Goal: Transaction & Acquisition: Purchase product/service

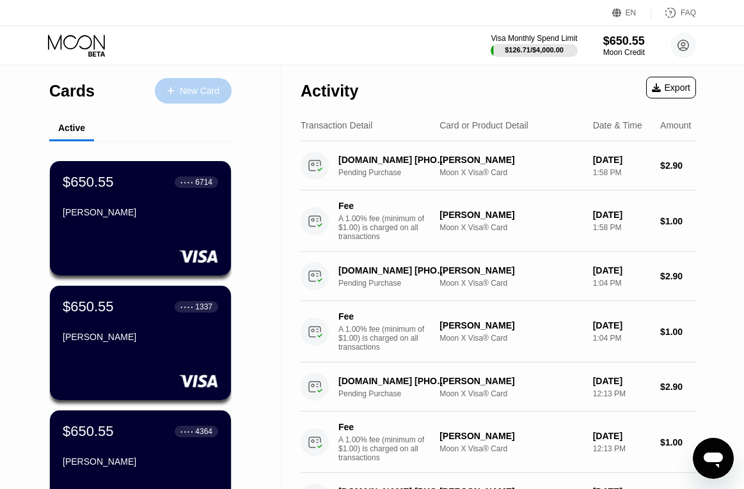
click at [202, 87] on div "New Card" at bounding box center [200, 91] width 40 height 11
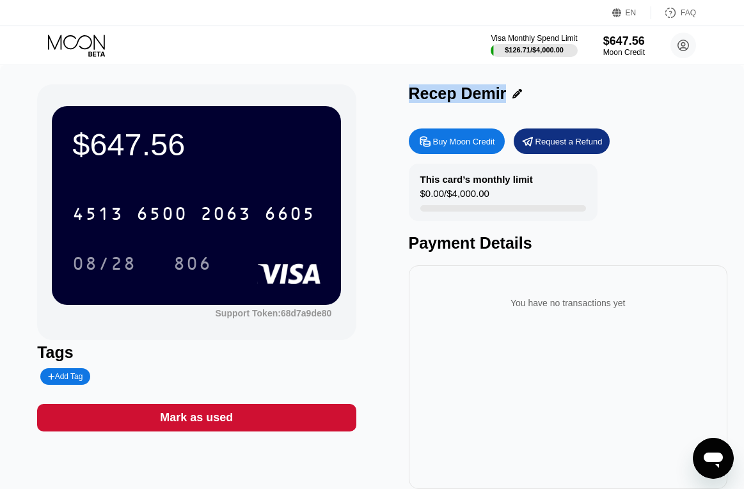
click at [84, 47] on icon at bounding box center [77, 46] width 59 height 22
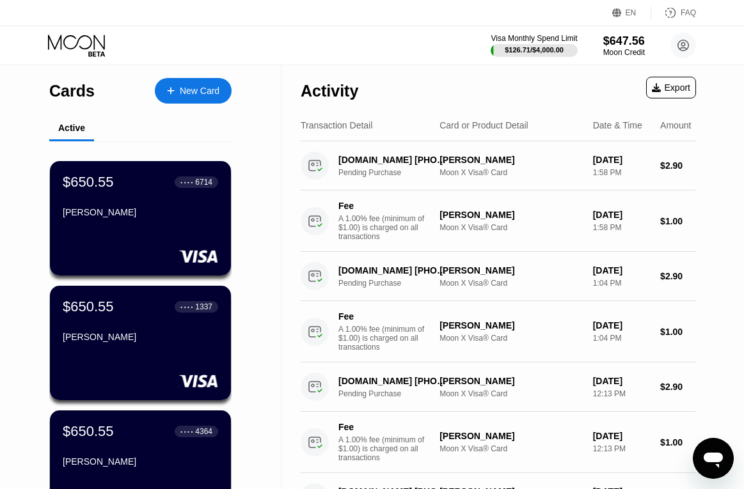
click at [187, 90] on div "New Card" at bounding box center [200, 91] width 40 height 11
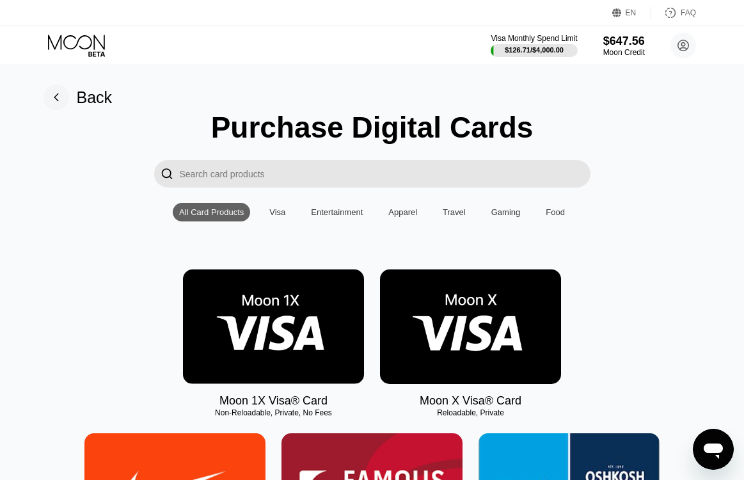
click at [528, 361] on img at bounding box center [470, 326] width 181 height 115
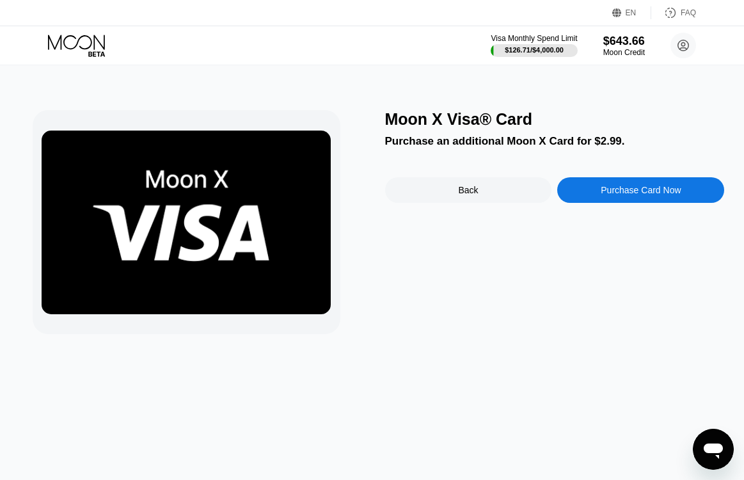
click at [631, 191] on div "Purchase Card Now" at bounding box center [641, 190] width 80 height 10
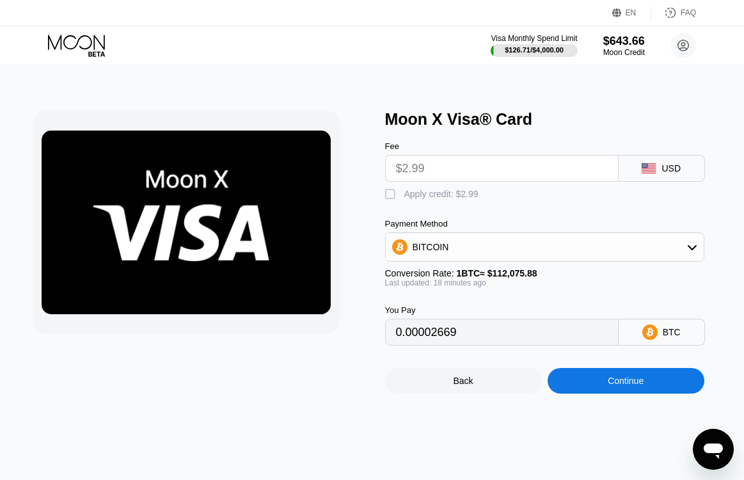
click at [395, 201] on div "" at bounding box center [391, 194] width 13 height 13
type input "0"
click at [605, 393] on div "Continue" at bounding box center [626, 381] width 157 height 26
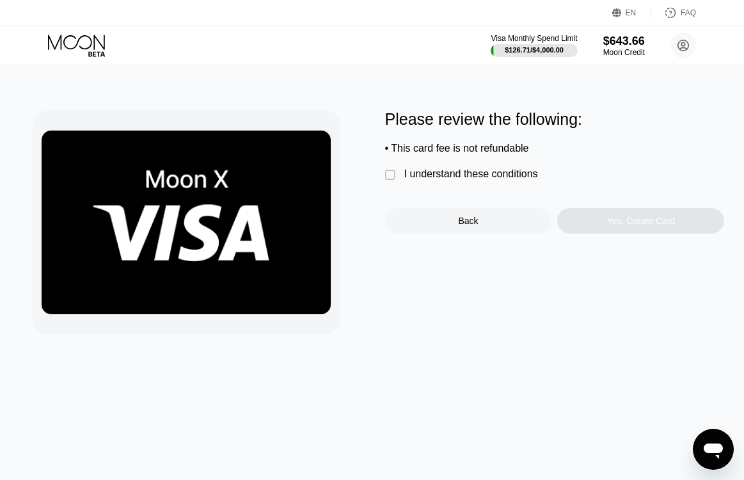
click at [394, 180] on div "" at bounding box center [391, 175] width 13 height 13
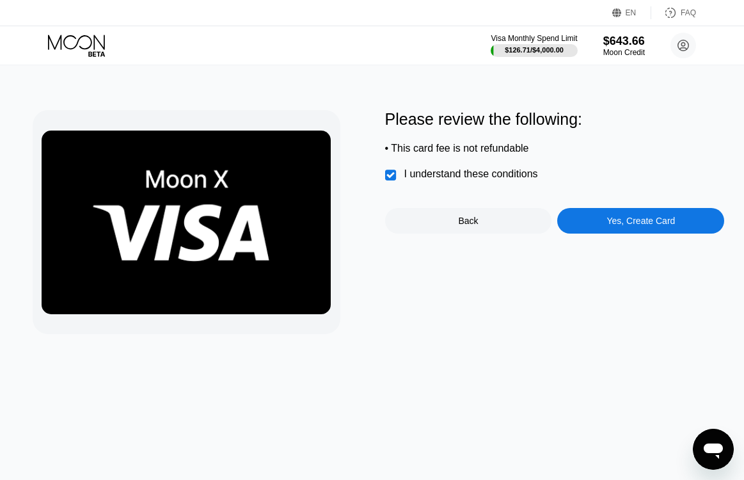
click at [598, 221] on div "Yes, Create Card" at bounding box center [640, 221] width 167 height 26
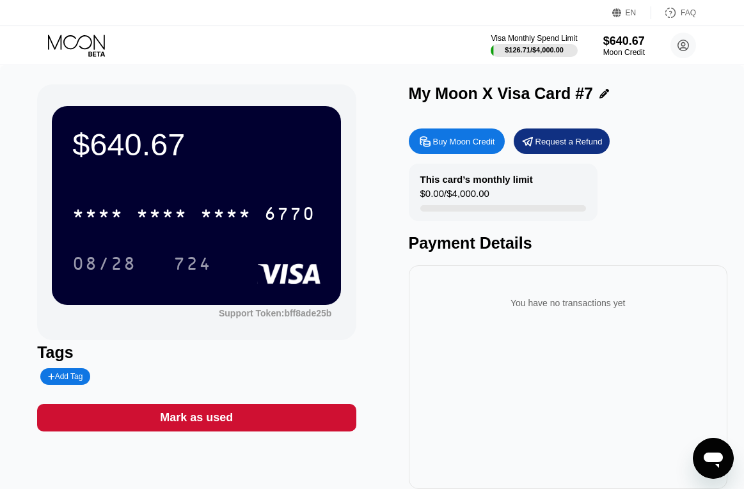
click at [418, 81] on div "$640.67 * * * * * * * * * * * * 6770 08/28 724 Support Token: bff8ade25b Tags A…" at bounding box center [372, 293] width 744 height 456
click at [601, 93] on icon at bounding box center [604, 94] width 10 height 10
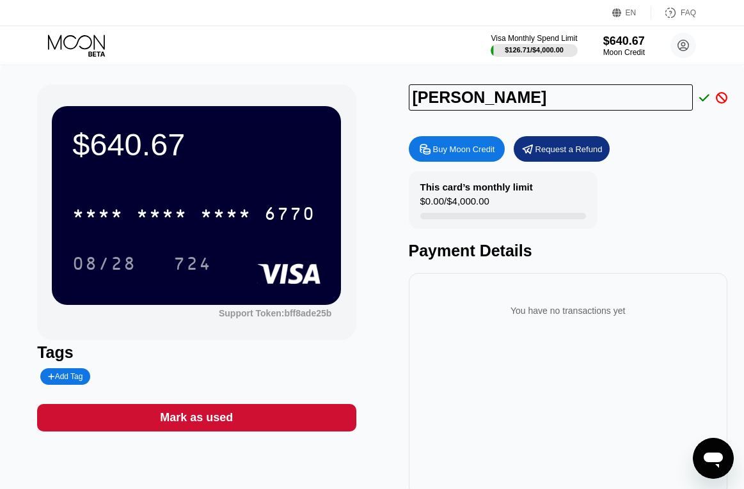
type input "[PERSON_NAME]"
click at [703, 100] on icon at bounding box center [704, 98] width 10 height 12
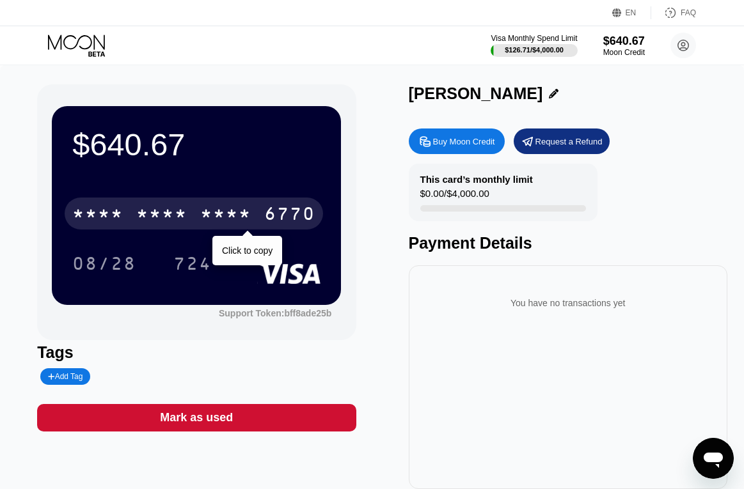
click at [152, 213] on div "* * * *" at bounding box center [161, 215] width 51 height 20
